Goal: Information Seeking & Learning: Learn about a topic

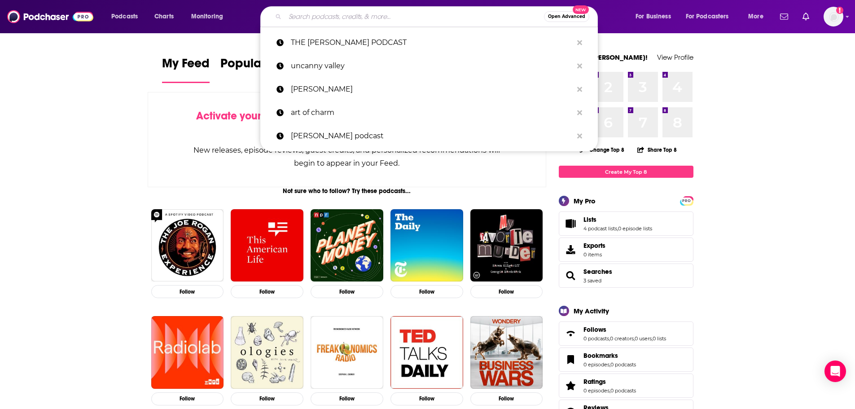
click at [350, 22] on input "Search podcasts, credits, & more..." at bounding box center [414, 16] width 259 height 14
paste input "• Major interview re-airings timed to anniversary • Substack push across wellne…"
type input "• Major interview re-airings timed to anniversary • Substack push across wellne…"
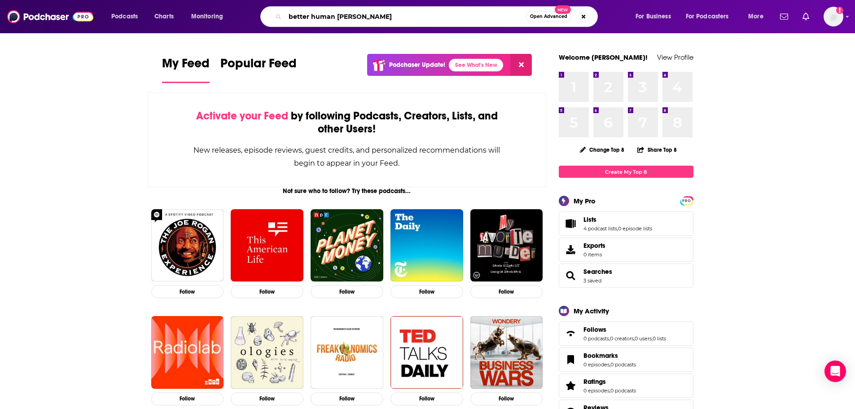
type input "better human ted"
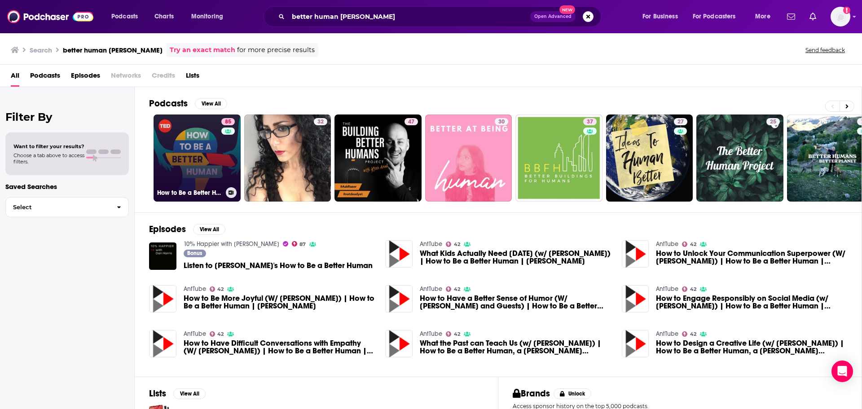
click at [207, 142] on link "85 How to Be a Better Human" at bounding box center [196, 157] width 87 height 87
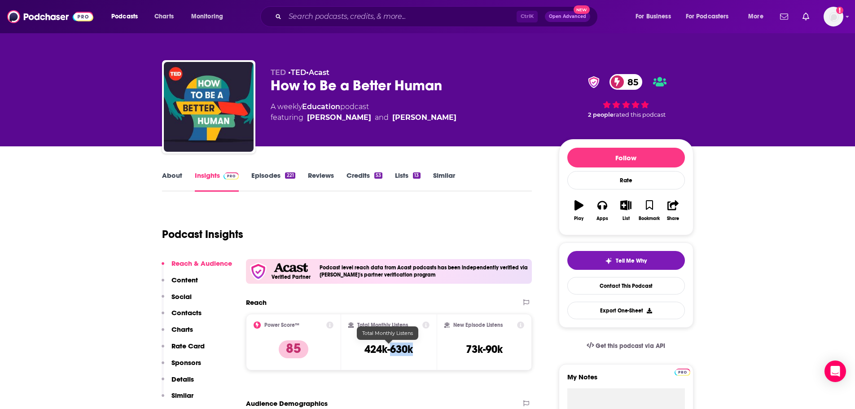
drag, startPoint x: 418, startPoint y: 350, endPoint x: 391, endPoint y: 355, distance: 27.4
click at [391, 354] on div "Total Monthly Listens 424k-630k" at bounding box center [388, 341] width 81 height 41
copy h3 "630k"
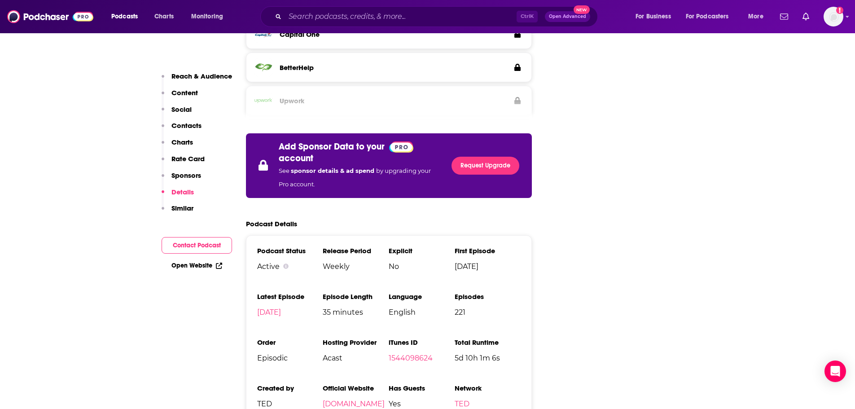
scroll to position [1705, 0]
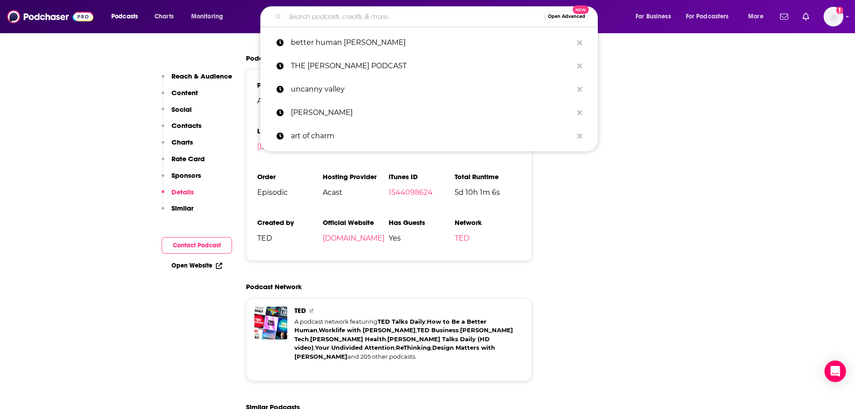
click at [376, 18] on input "Search podcasts, credits, & more..." at bounding box center [414, 16] width 259 height 14
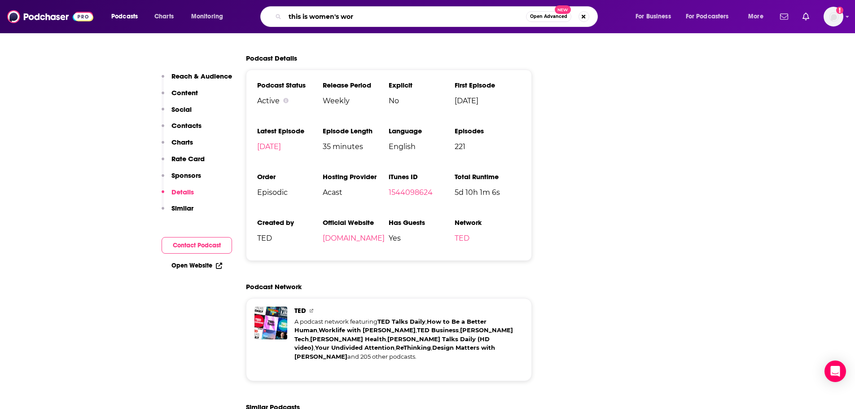
type input "this is women's work"
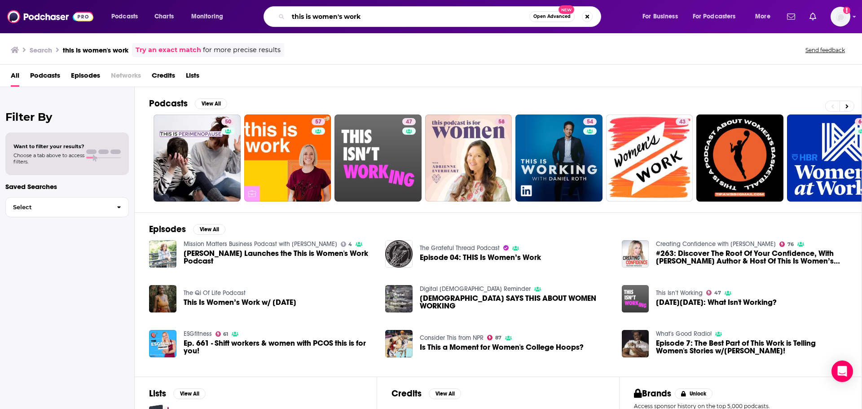
drag, startPoint x: 374, startPoint y: 15, endPoint x: 275, endPoint y: 16, distance: 99.2
click at [275, 15] on div "this is women's work Open Advanced New" at bounding box center [431, 16] width 337 height 21
paste input "This Is Woman's Work"
type input "This Is Woman's Work"
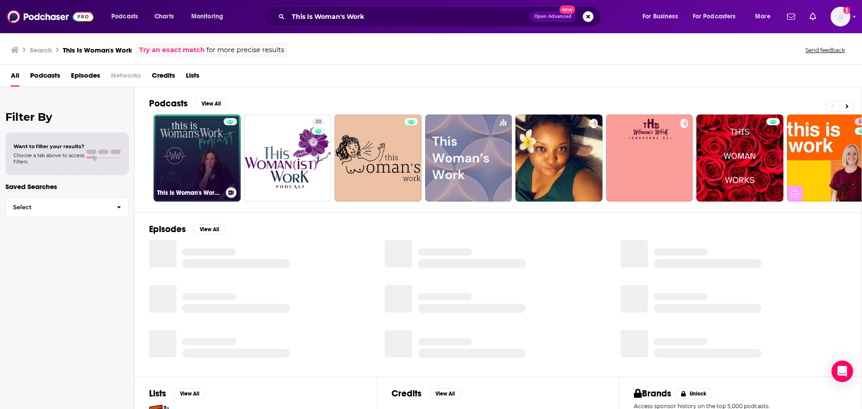
click at [206, 151] on link "This Is Woman's Work with Nicole Kalil" at bounding box center [196, 157] width 87 height 87
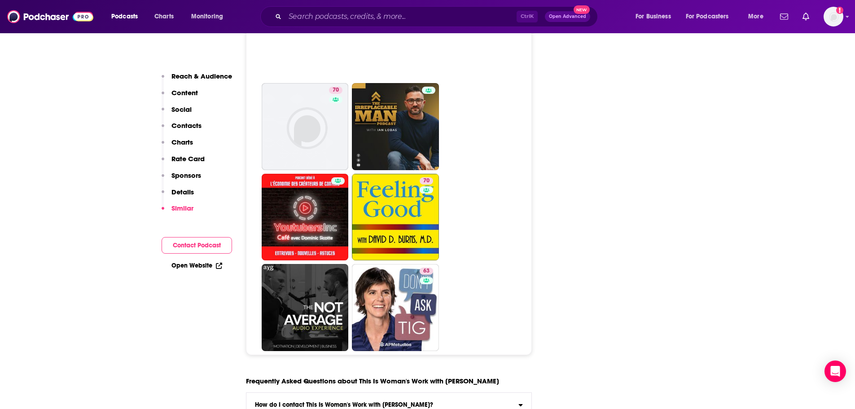
scroll to position [4577, 0]
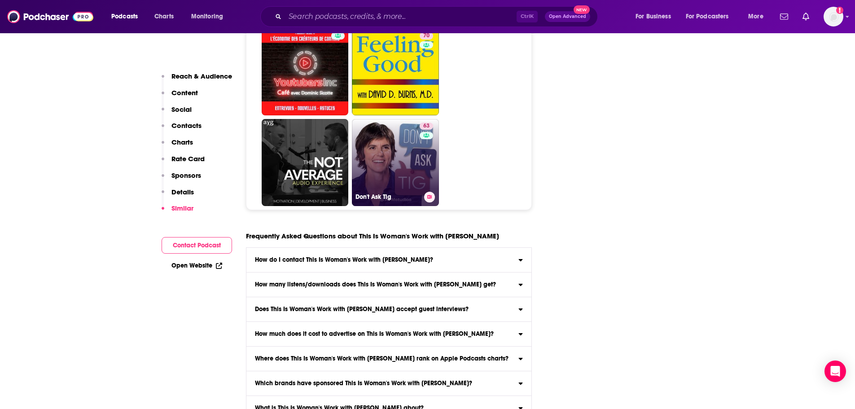
click at [372, 119] on link "63 Don't Ask Tig" at bounding box center [395, 162] width 87 height 87
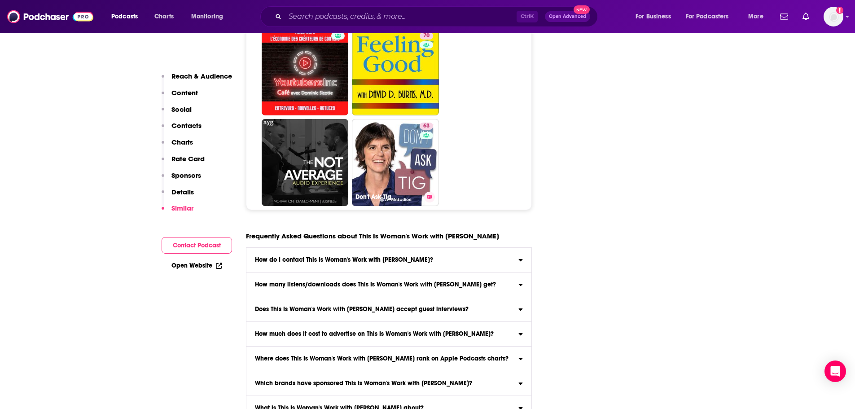
type input "https://www.podchaser.com/podcasts/dont-ask-tig-1339952"
